Goal: Transaction & Acquisition: Purchase product/service

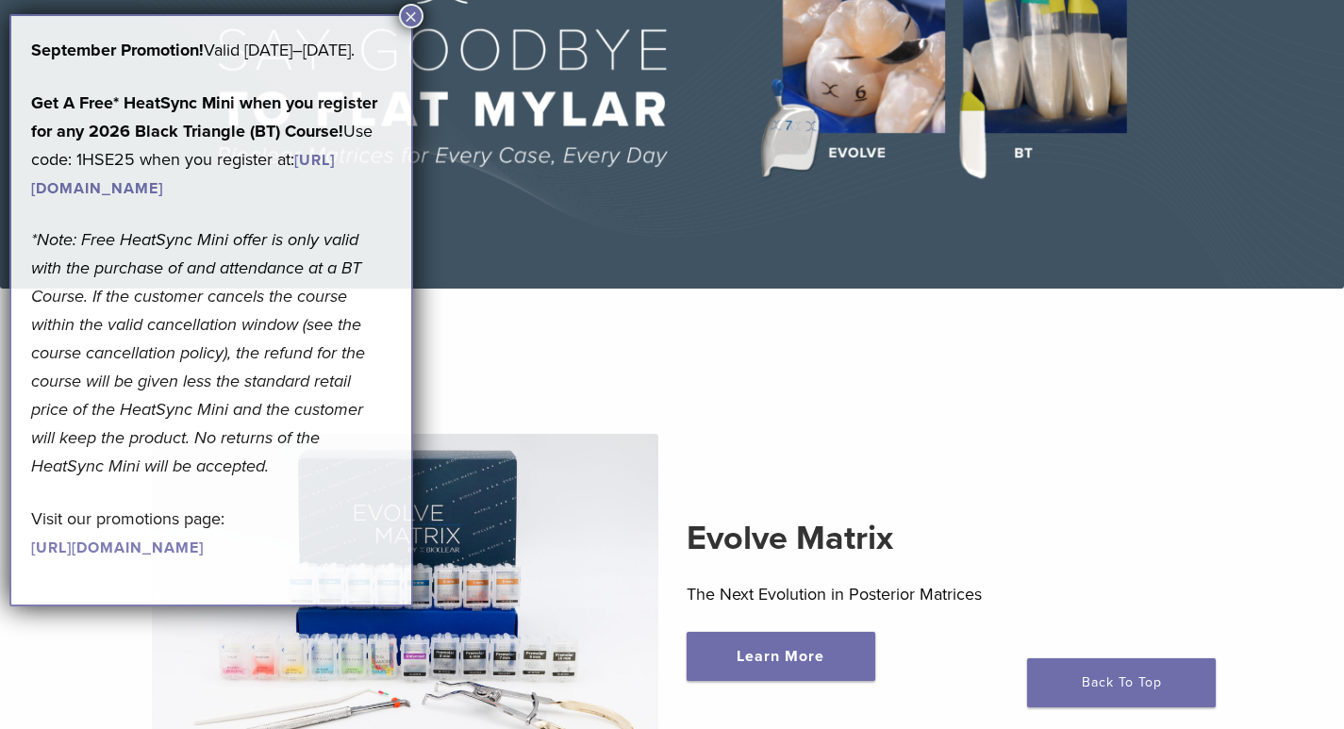
scroll to position [283, 0]
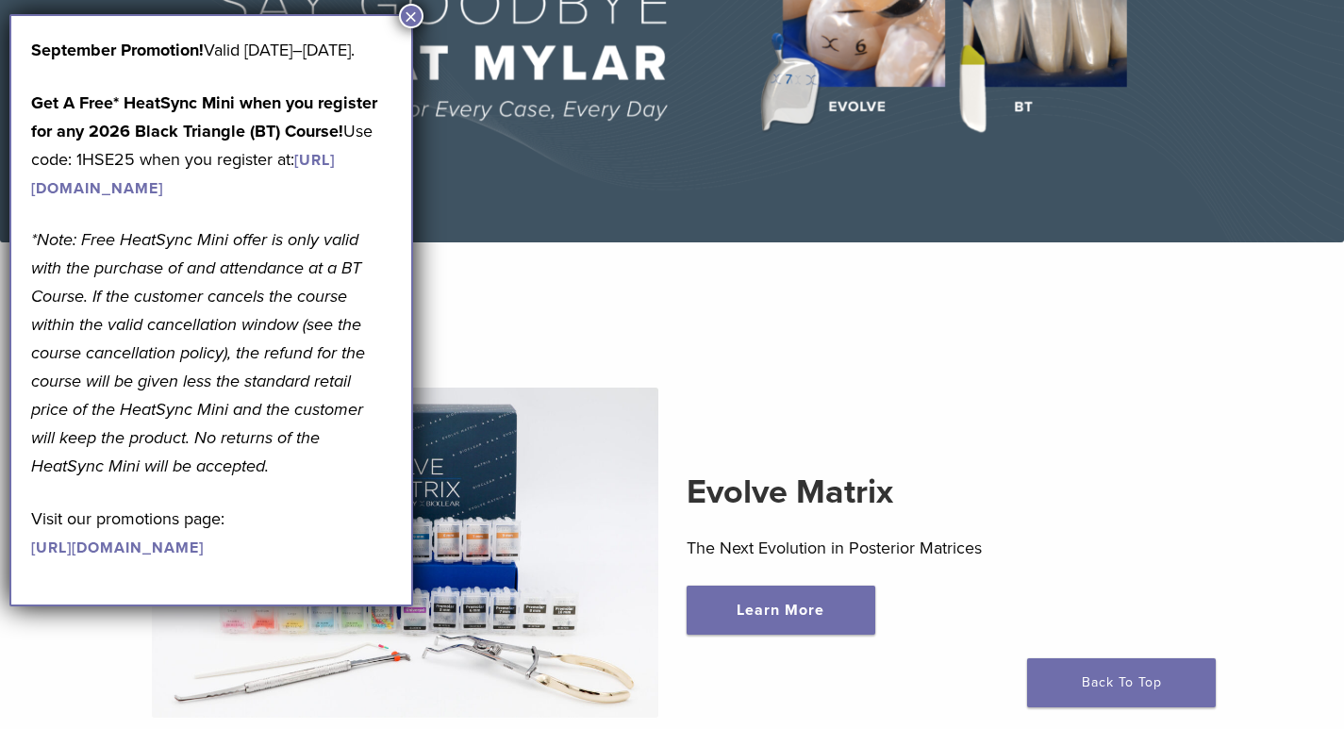
click at [413, 17] on button "×" at bounding box center [411, 16] width 25 height 25
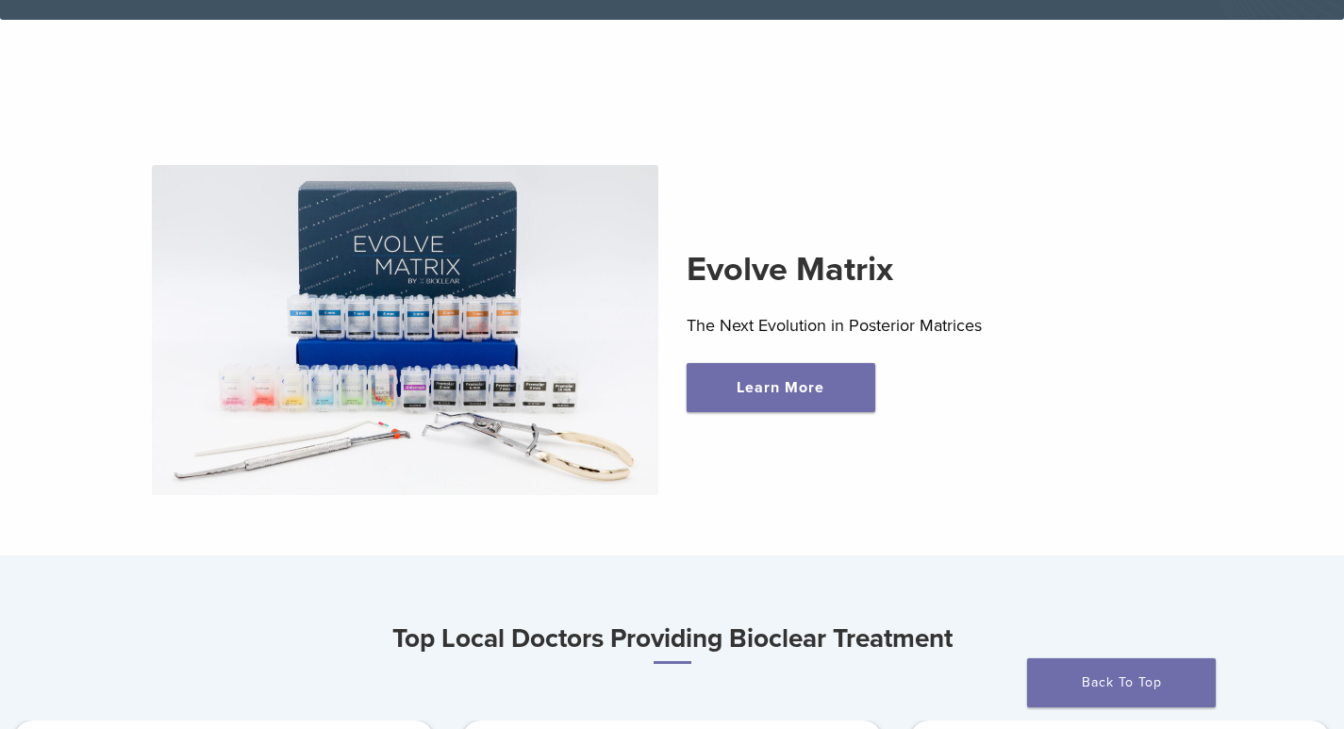
scroll to position [472, 0]
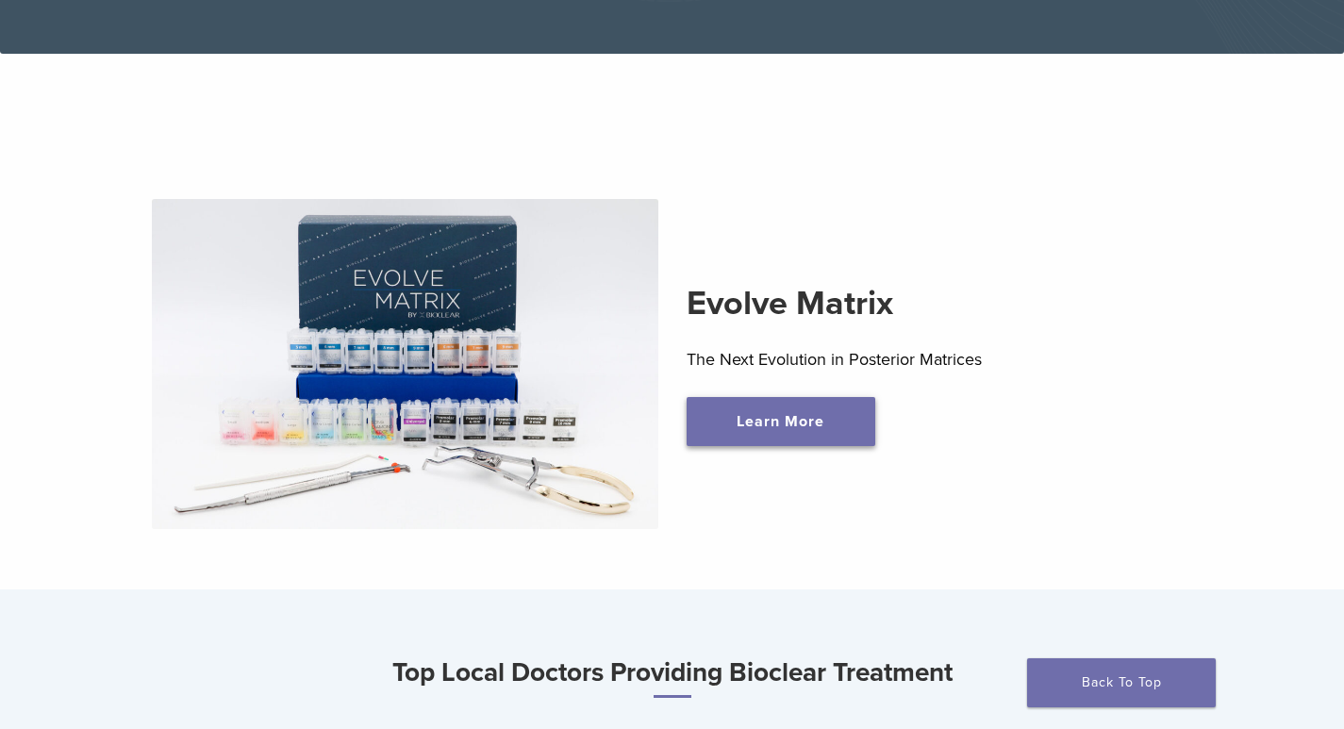
click at [784, 446] on link "Learn More" at bounding box center [781, 421] width 189 height 49
click at [789, 427] on link "Learn More" at bounding box center [781, 421] width 189 height 49
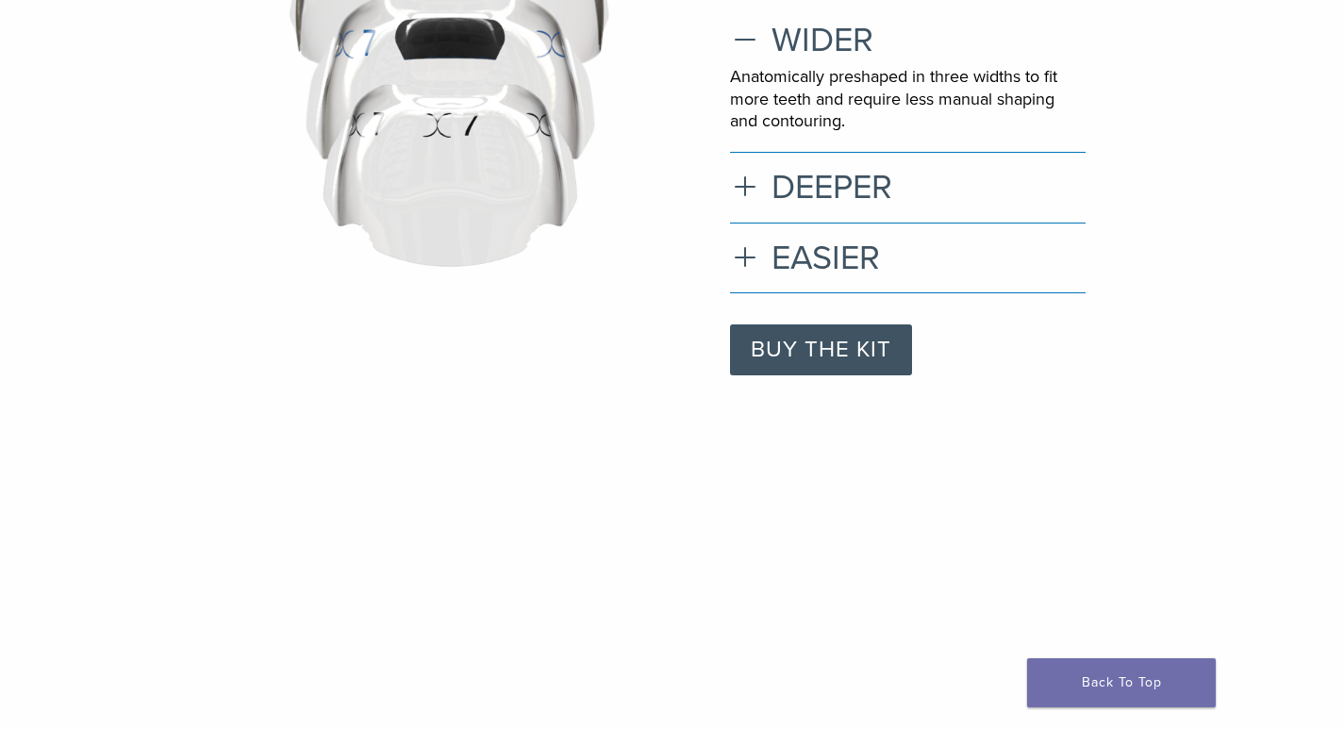
scroll to position [377, 0]
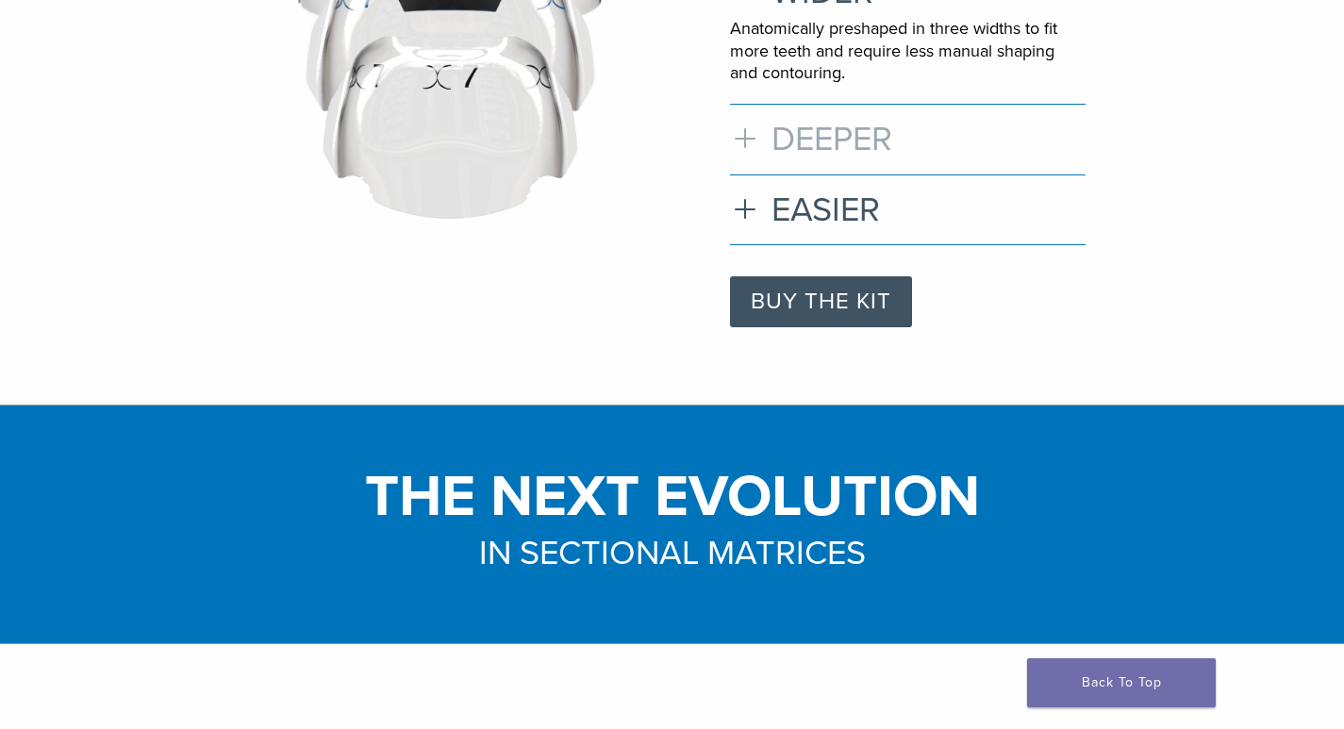
click at [851, 155] on h3 "DEEPER" at bounding box center [908, 139] width 356 height 41
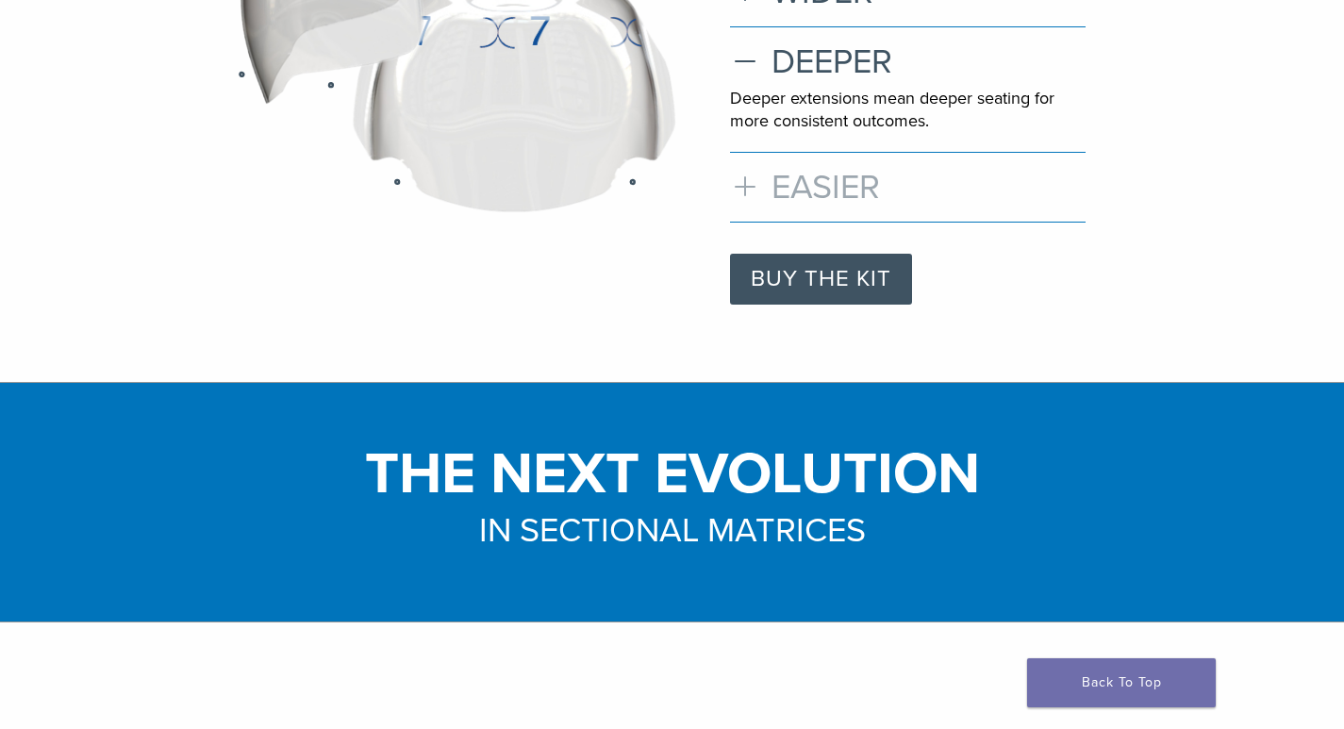
click at [874, 198] on h3 "EASIER" at bounding box center [908, 187] width 356 height 41
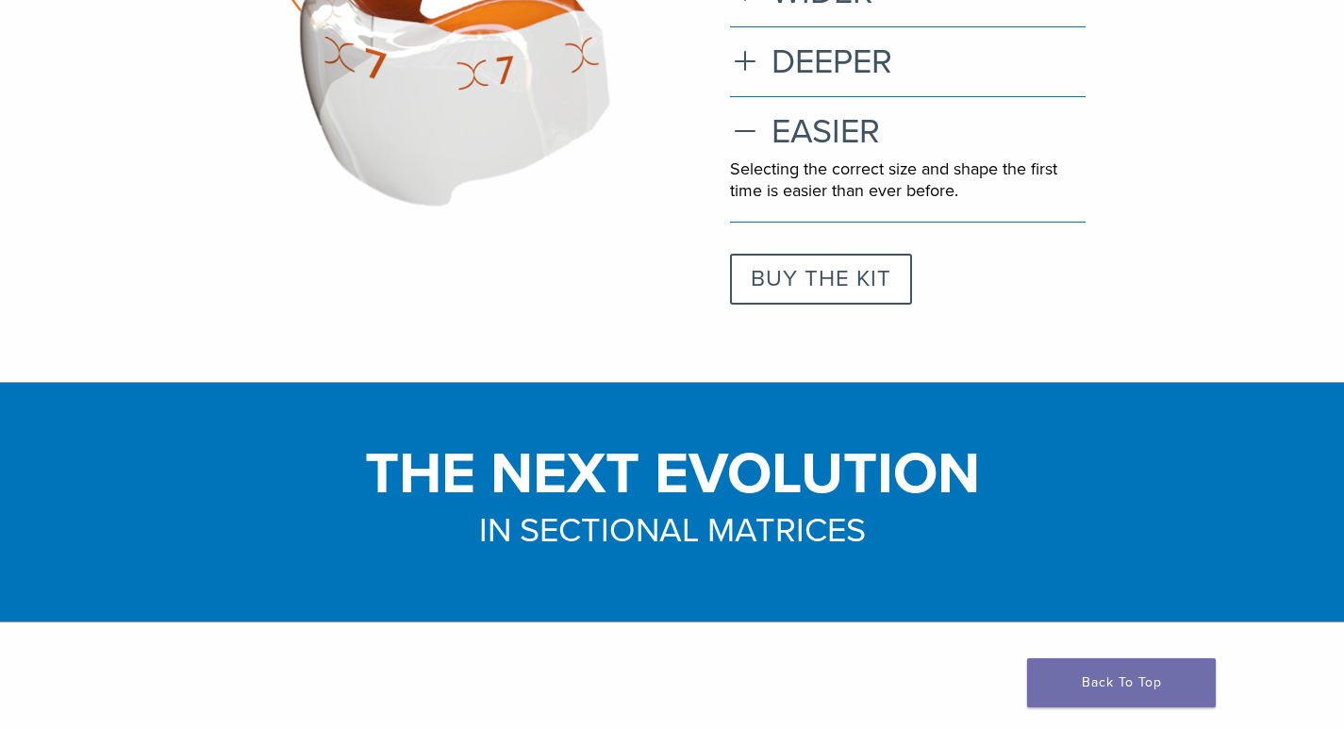
click at [835, 278] on link "BUY THE KIT" at bounding box center [821, 279] width 182 height 51
